Goal: Navigation & Orientation: Find specific page/section

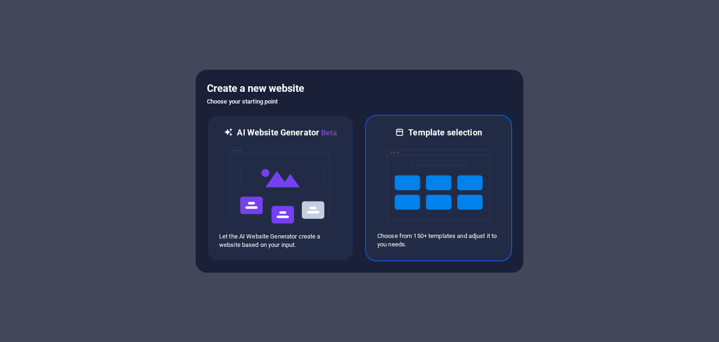
click at [440, 185] on img at bounding box center [438, 185] width 103 height 94
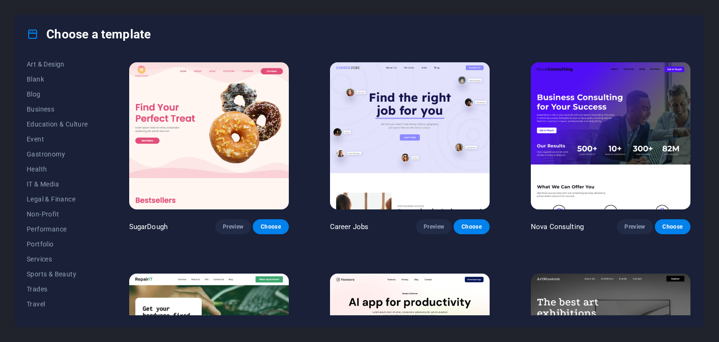
scroll to position [120, 0]
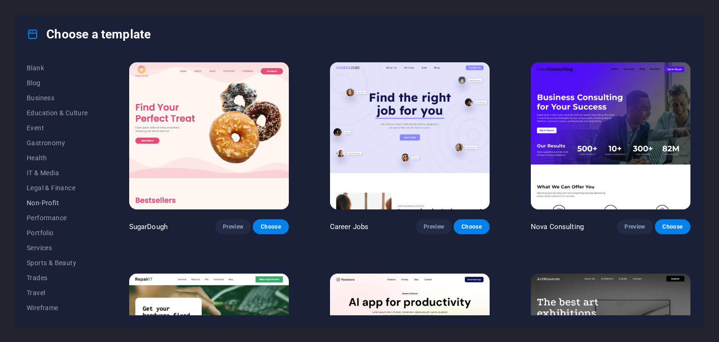
click at [60, 200] on span "Non-Profit" at bounding box center [57, 202] width 61 height 7
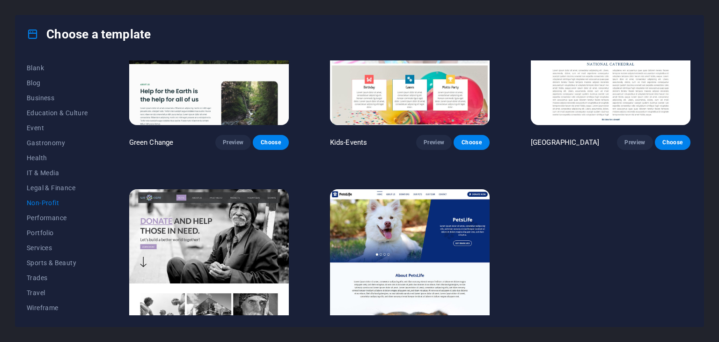
scroll to position [128, 0]
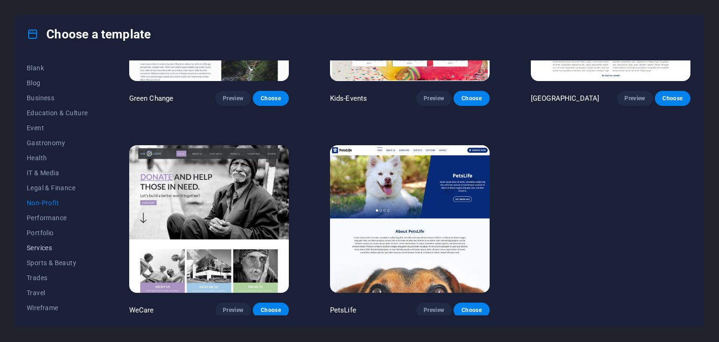
click at [50, 248] on span "Services" at bounding box center [57, 247] width 61 height 7
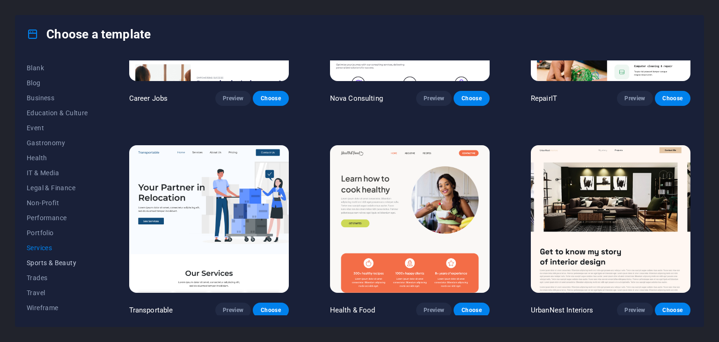
click at [46, 261] on span "Sports & Beauty" at bounding box center [57, 262] width 61 height 7
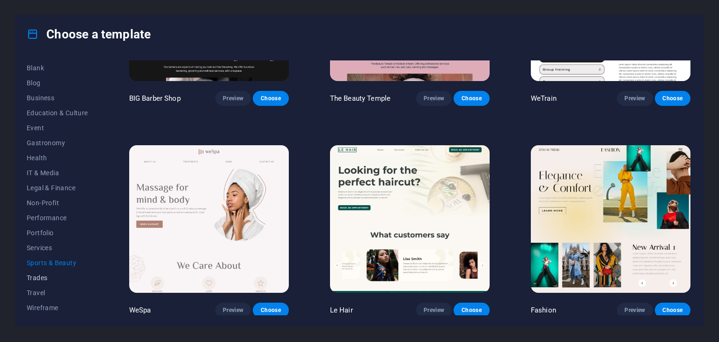
click at [43, 275] on span "Trades" at bounding box center [57, 277] width 61 height 7
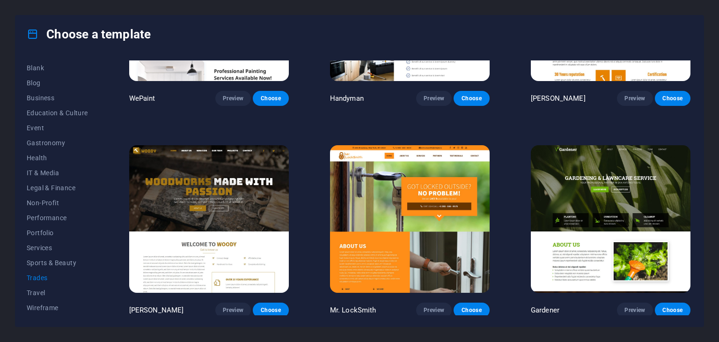
scroll to position [0, 0]
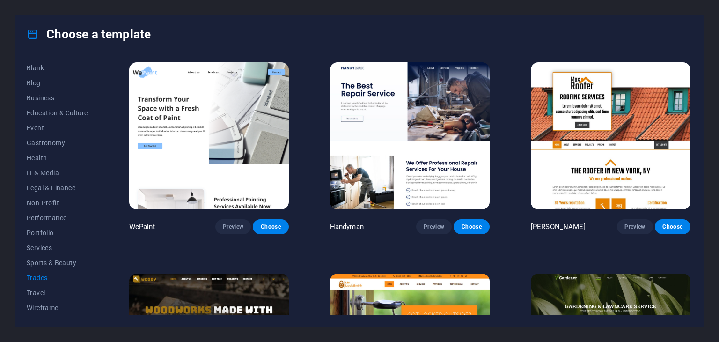
drag, startPoint x: 101, startPoint y: 174, endPoint x: 100, endPoint y: 159, distance: 15.5
click at [100, 159] on div "All Templates My Templates New Trending Landingpage Multipager Onepager Art & D…" at bounding box center [359, 189] width 688 height 273
click at [56, 118] on button "Blog" at bounding box center [57, 114] width 61 height 15
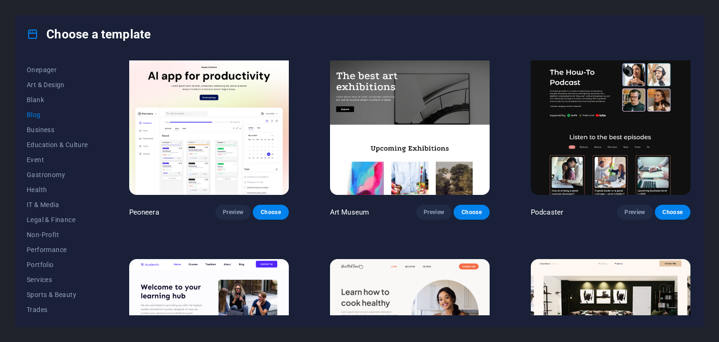
scroll to position [0, 0]
